Goal: Task Accomplishment & Management: Manage account settings

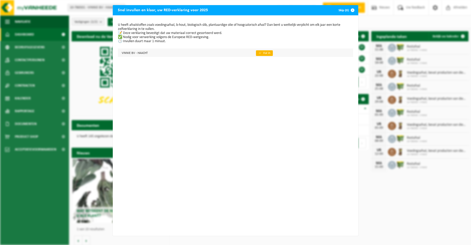
click at [259, 53] on link "👉 Vul in" at bounding box center [264, 53] width 17 height 6
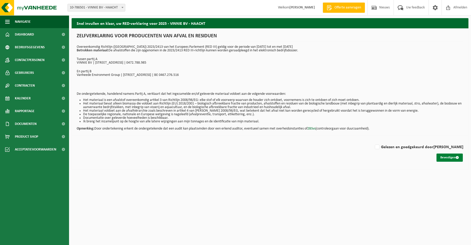
click at [439, 156] on button "Bevestigen" at bounding box center [449, 158] width 26 height 8
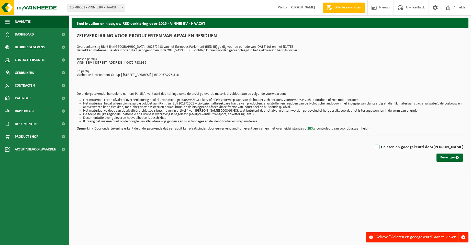
click at [382, 148] on label "Gelezen en goedgekeurd door VINCENT HOVE" at bounding box center [418, 147] width 89 height 8
click at [463, 141] on input "Gelezen en goedgekeurd door VINCENT HOVE" at bounding box center [463, 141] width 0 height 0
checkbox input "true"
click at [452, 159] on button "Bevestigen" at bounding box center [449, 158] width 26 height 8
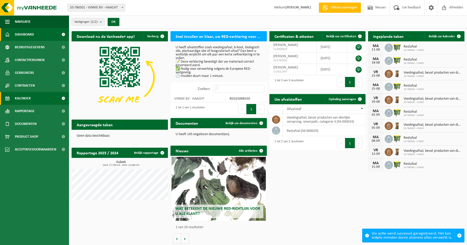
click at [22, 99] on span "Kalender" at bounding box center [23, 98] width 16 height 13
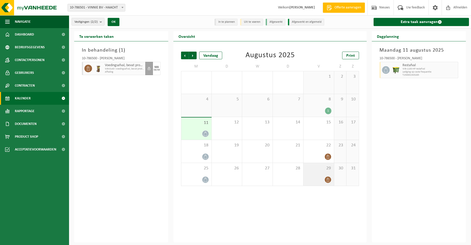
click at [320, 177] on div at bounding box center [318, 179] width 25 height 7
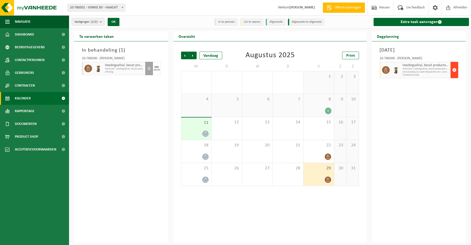
click at [455, 71] on span "button" at bounding box center [454, 70] width 4 height 10
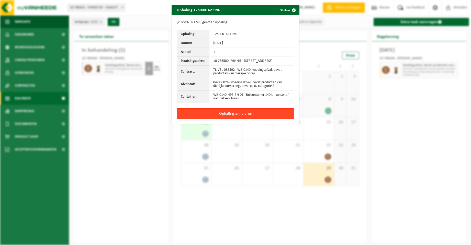
click at [245, 118] on button "Ophaling annuleren" at bounding box center [236, 113] width 118 height 11
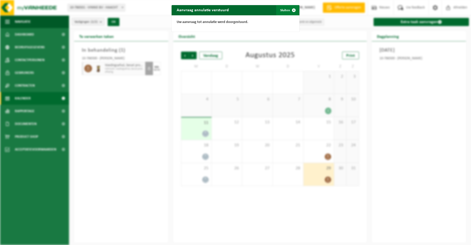
click at [289, 10] on span "button" at bounding box center [294, 10] width 10 height 10
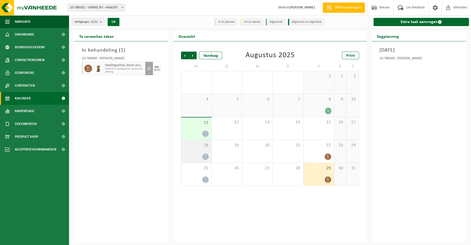
click at [199, 156] on div at bounding box center [196, 156] width 25 height 7
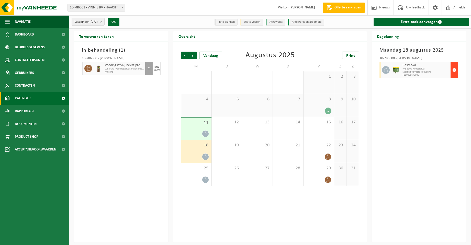
click at [453, 70] on span "button" at bounding box center [454, 70] width 4 height 10
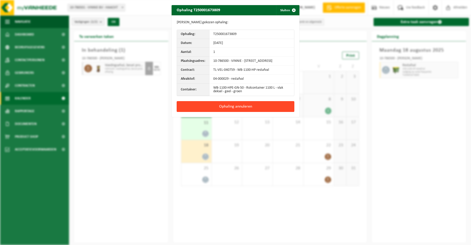
click at [229, 112] on button "Ophaling annuleren" at bounding box center [236, 106] width 118 height 11
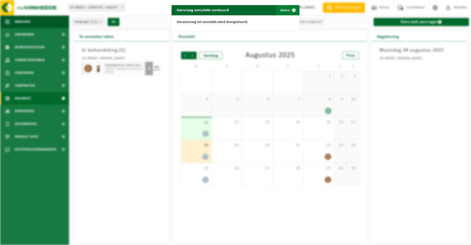
click at [284, 13] on button "Sluiten" at bounding box center [287, 10] width 23 height 10
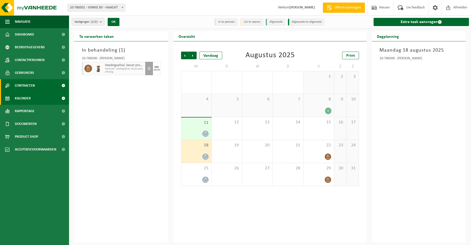
click at [33, 83] on span "Contracten" at bounding box center [25, 85] width 20 height 13
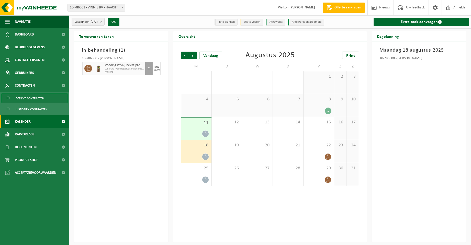
click at [31, 99] on span "Actieve contracten" at bounding box center [30, 99] width 29 height 10
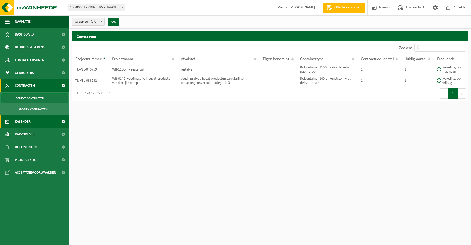
click at [28, 121] on span "Kalender" at bounding box center [23, 121] width 16 height 13
